Goal: Task Accomplishment & Management: Manage account settings

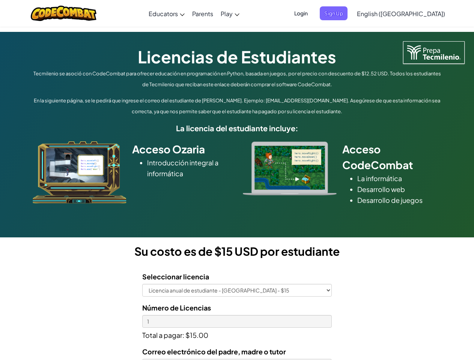
click at [237, 180] on div at bounding box center [289, 168] width 105 height 54
click at [312, 13] on span "Login" at bounding box center [301, 13] width 23 height 14
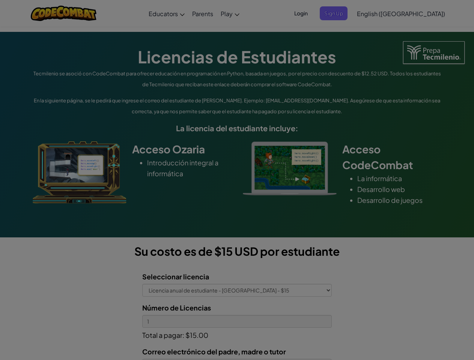
click at [346, 13] on div at bounding box center [237, 180] width 474 height 360
click at [0, 0] on div "Log In Unknown Error Email or Username : Forgot your password? Password : Log I…" at bounding box center [0, 0] width 0 height 0
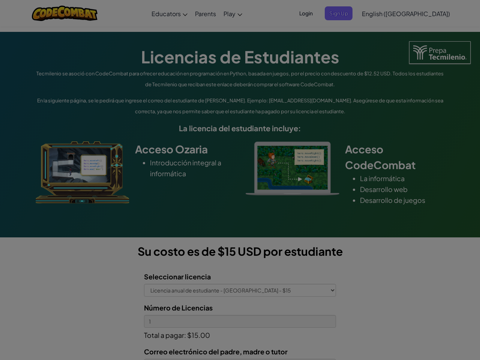
click at [379, 13] on div "Log In Unknown Error Email or Username : Forgot your password? Password : Log I…" at bounding box center [240, 180] width 480 height 360
click at [419, 14] on div at bounding box center [240, 180] width 480 height 360
